Goal: Check status: Check status

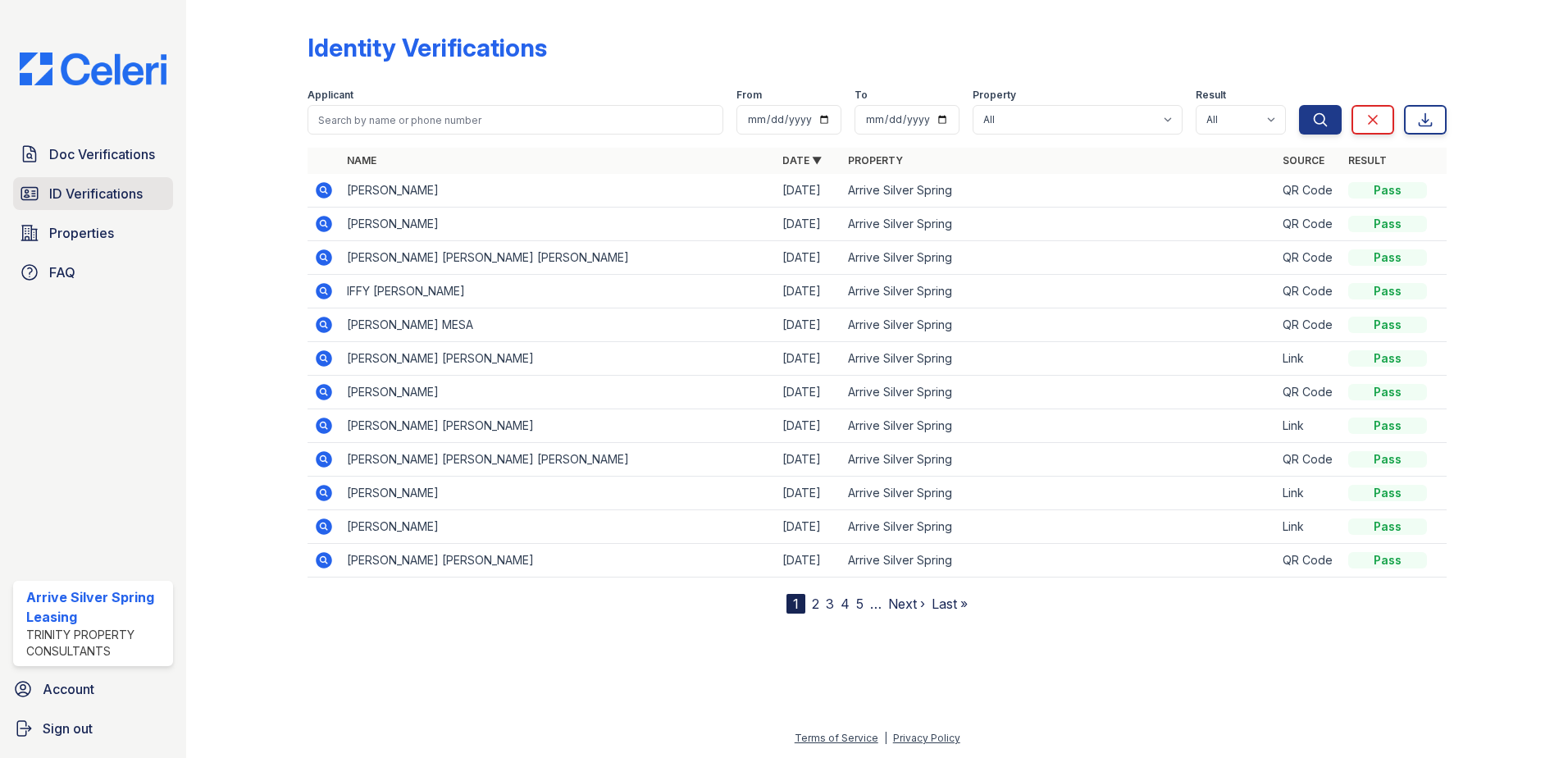
click at [132, 191] on span "ID Verifications" at bounding box center [95, 193] width 94 height 19
drag, startPoint x: 439, startPoint y: 100, endPoint x: 439, endPoint y: 108, distance: 8.0
click at [439, 108] on div "Applicant" at bounding box center [515, 111] width 416 height 46
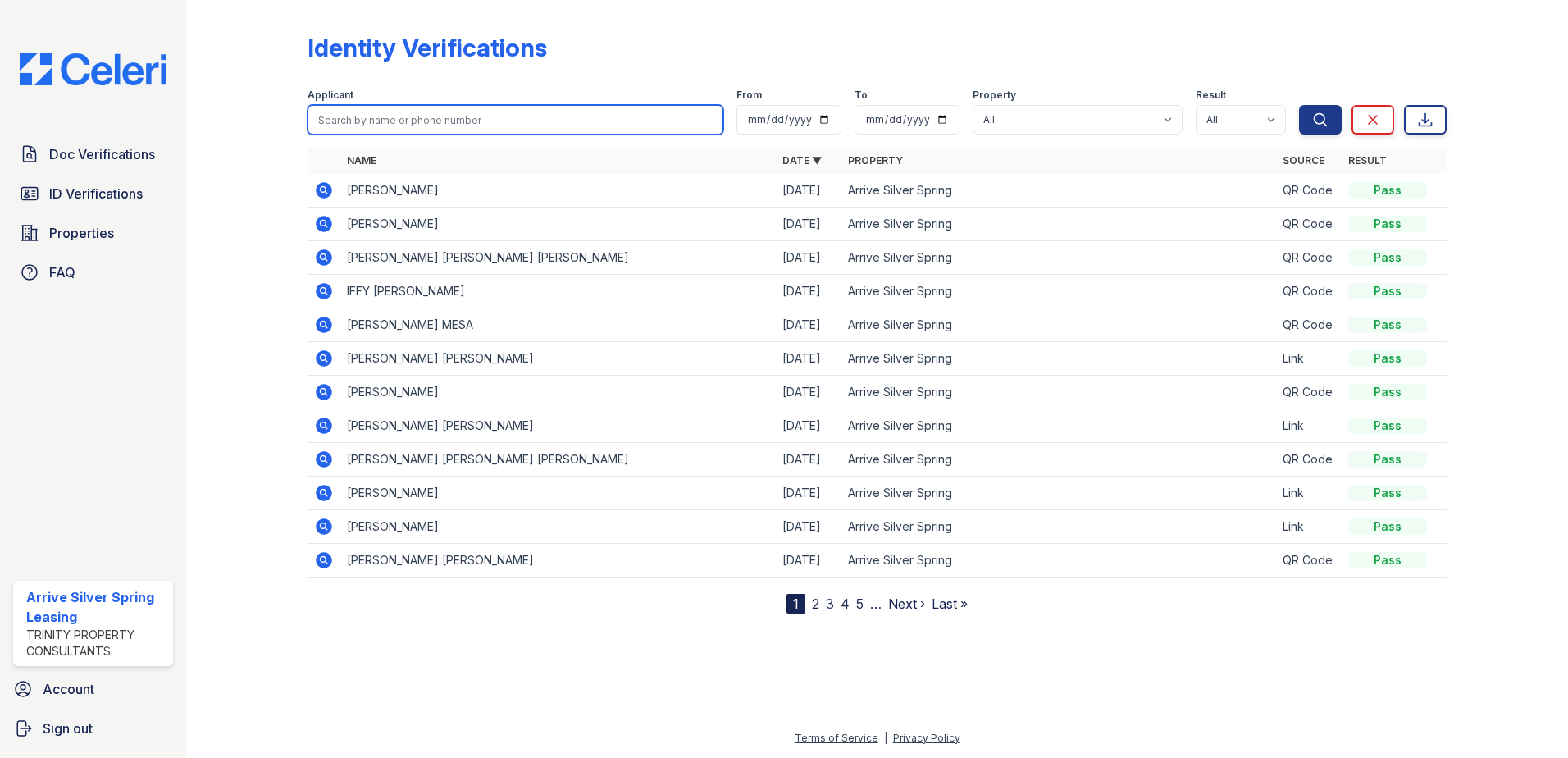
click at [439, 108] on input "search" at bounding box center [515, 120] width 416 height 30
click at [228, 121] on div at bounding box center [260, 310] width 95 height 607
click at [400, 106] on input "search" at bounding box center [515, 120] width 416 height 30
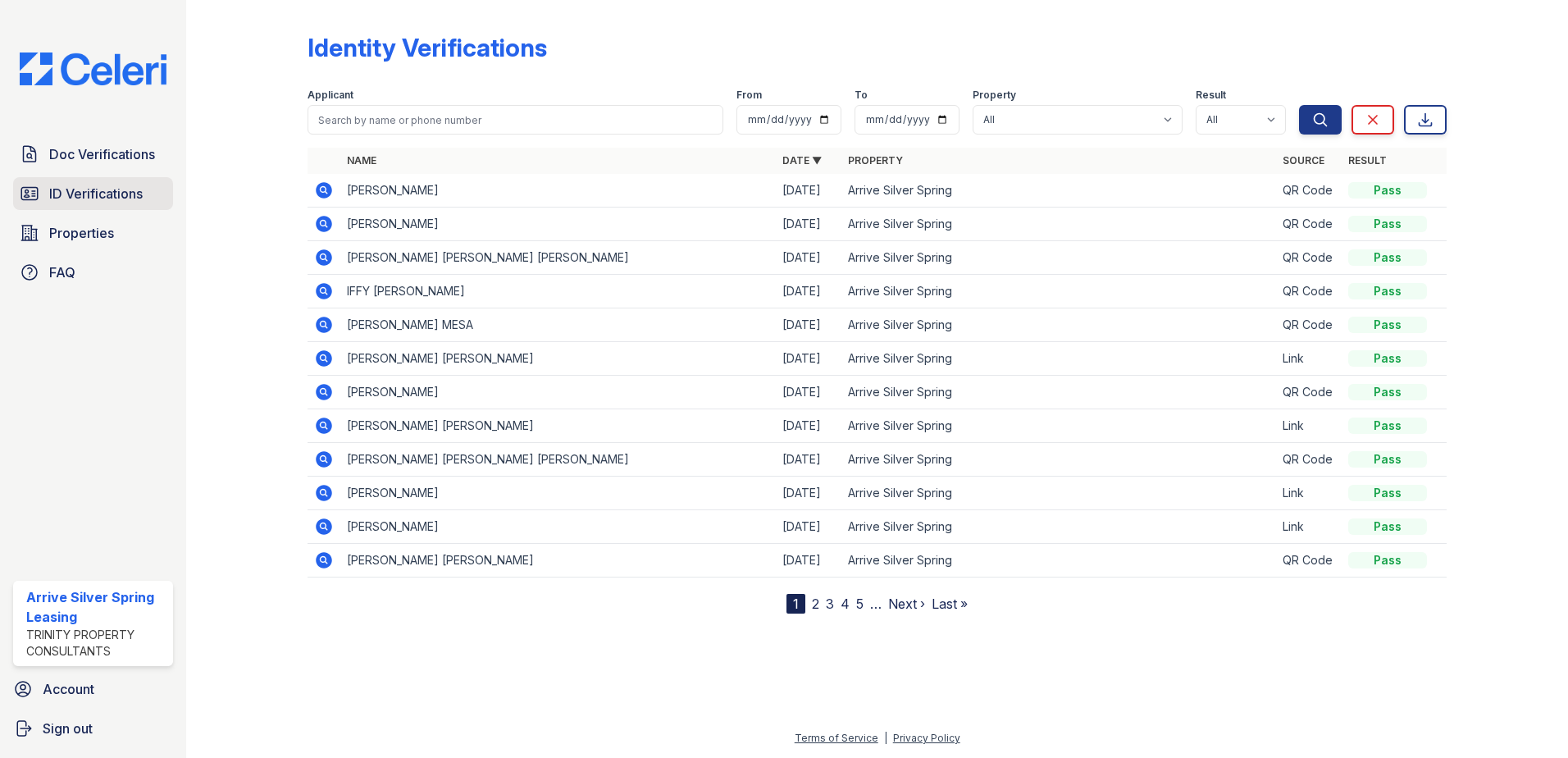
click at [78, 182] on link "ID Verifications" at bounding box center [94, 193] width 160 height 33
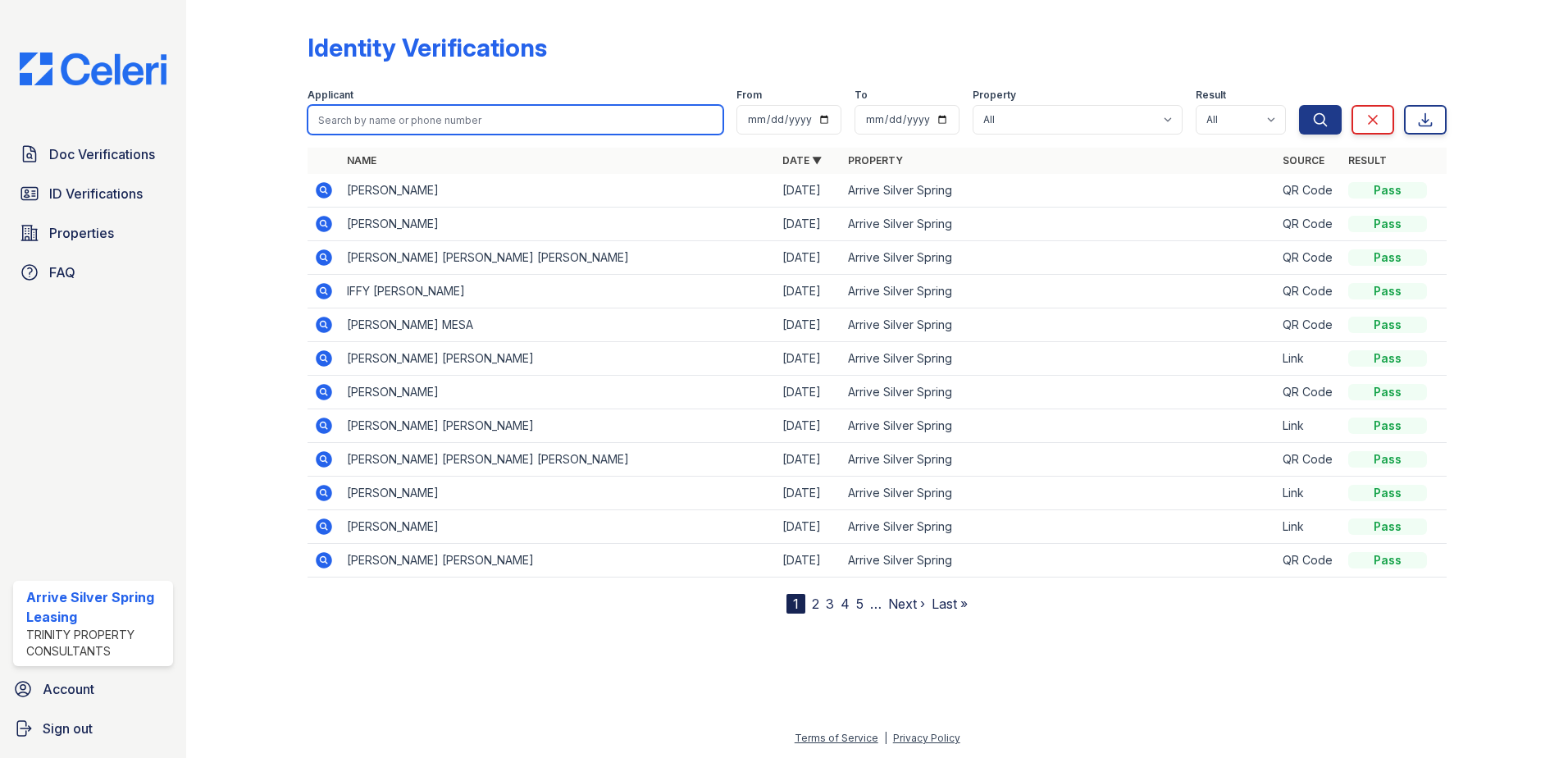
click at [402, 115] on input "search" at bounding box center [515, 120] width 416 height 30
type input "vill"
click at [1299, 105] on button "Search" at bounding box center [1320, 120] width 43 height 30
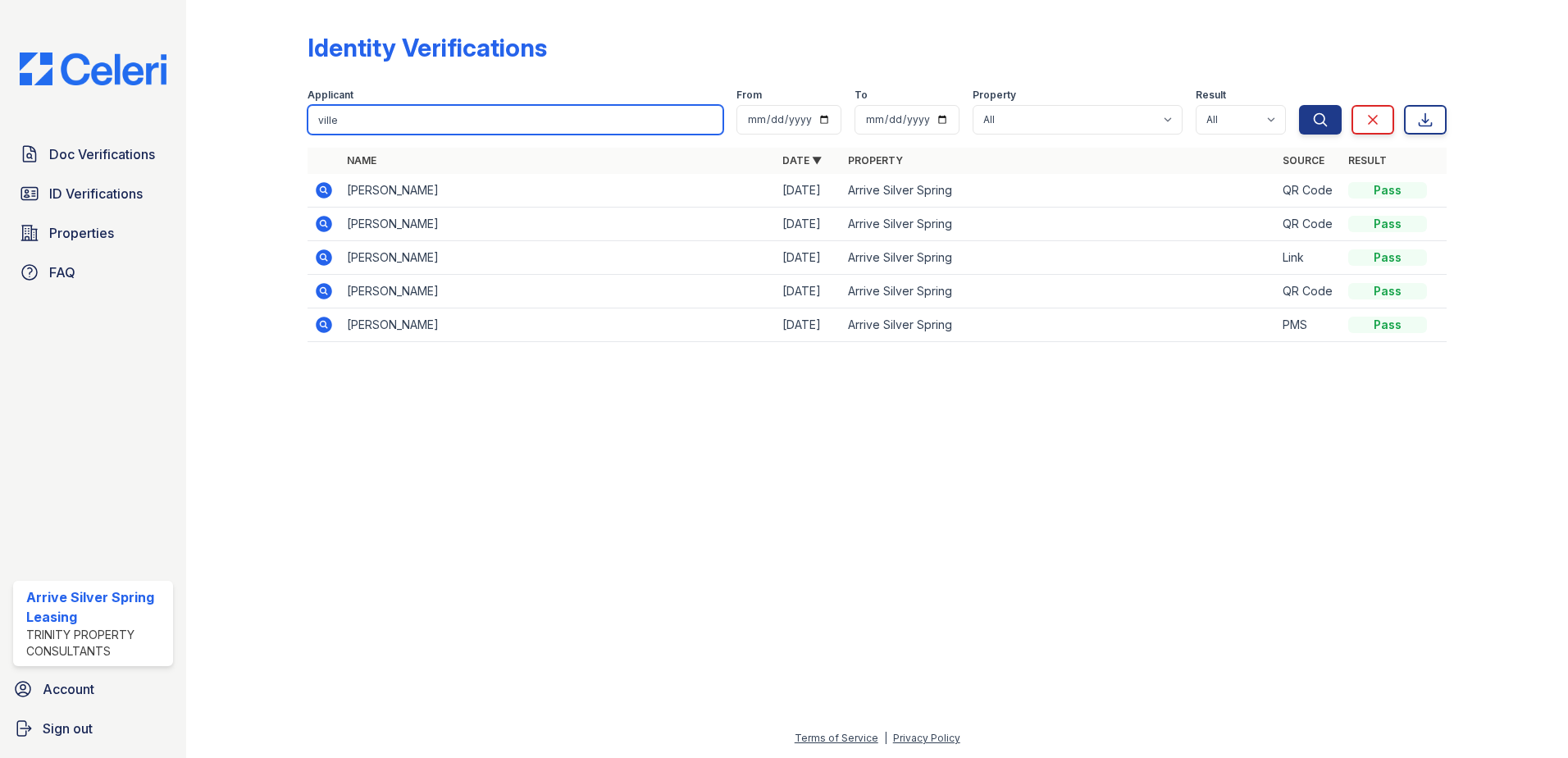
drag, startPoint x: 403, startPoint y: 117, endPoint x: 300, endPoint y: 105, distance: 103.7
click at [300, 105] on div "Identity Verifications Filter Applicant ville From To Property All Arrive Silve…" at bounding box center [877, 192] width 1329 height 384
type input "dlo"
click at [1299, 105] on button "Search" at bounding box center [1320, 120] width 43 height 30
